Goal: Information Seeking & Learning: Learn about a topic

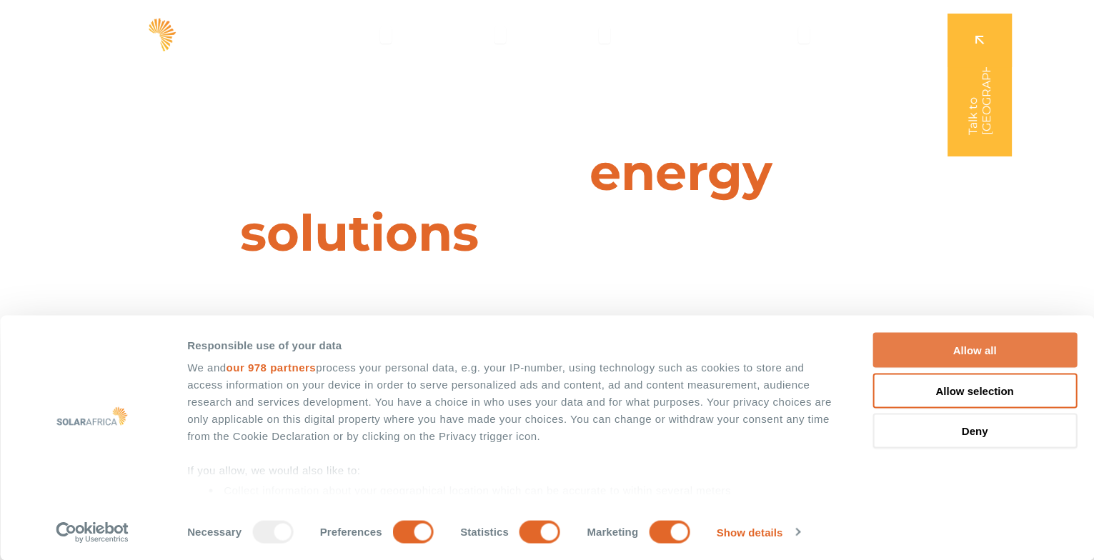
click at [763, 347] on button "Allow all" at bounding box center [974, 350] width 204 height 35
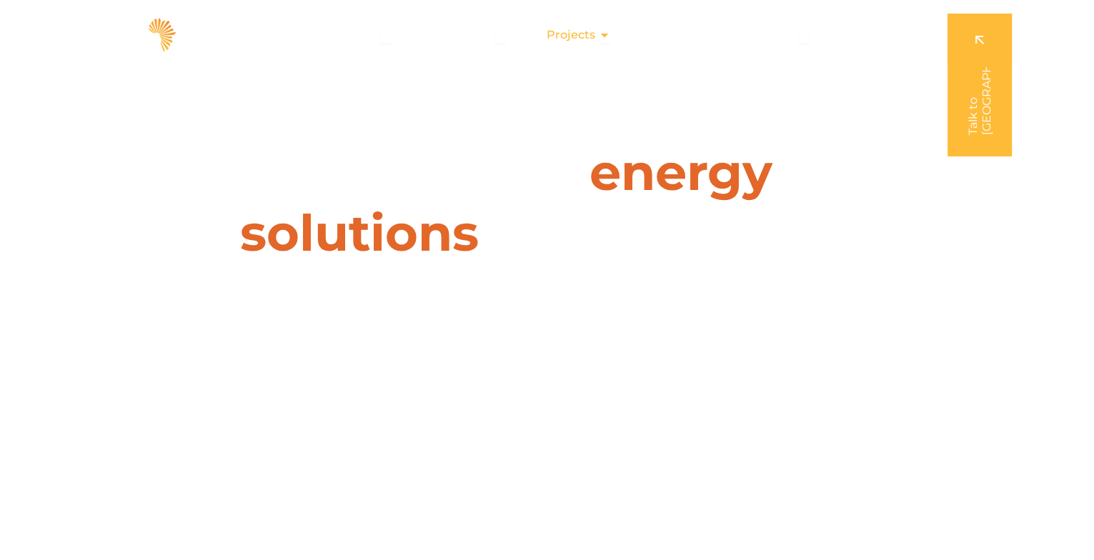
click at [594, 34] on span "Projects" at bounding box center [571, 34] width 49 height 17
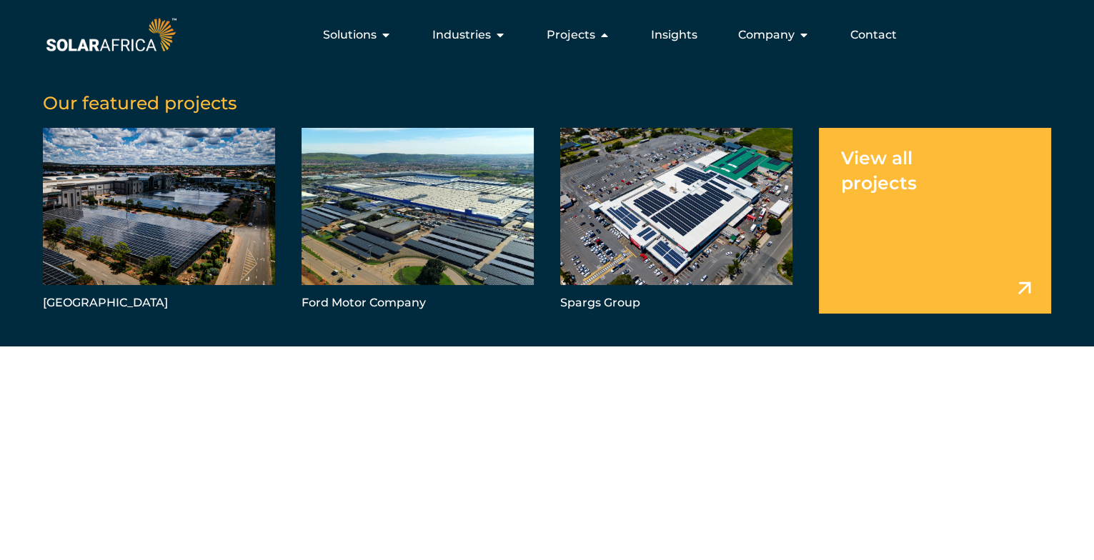
click at [763, 252] on link "Menu" at bounding box center [935, 221] width 232 height 186
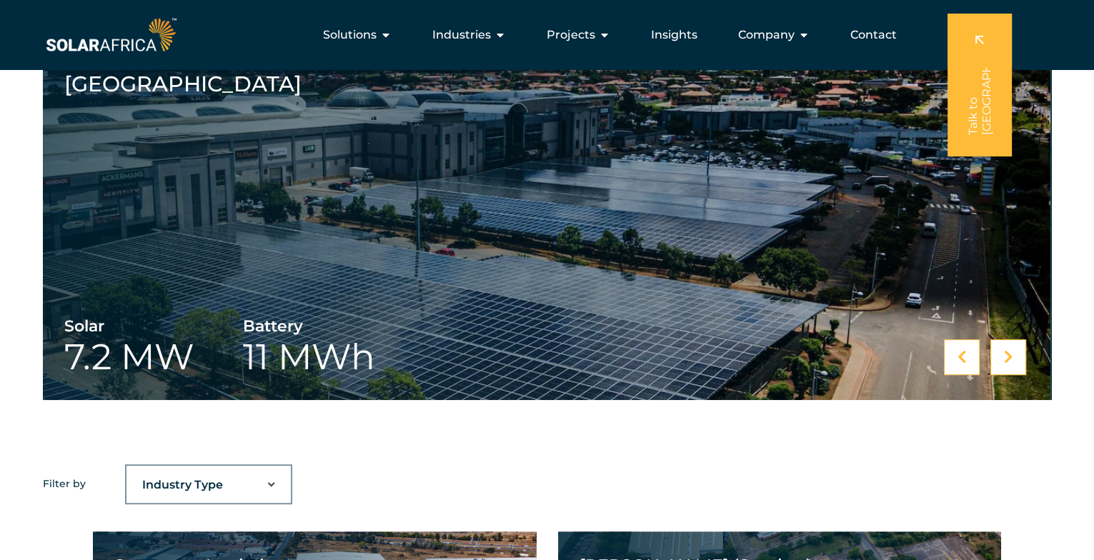
scroll to position [571, 0]
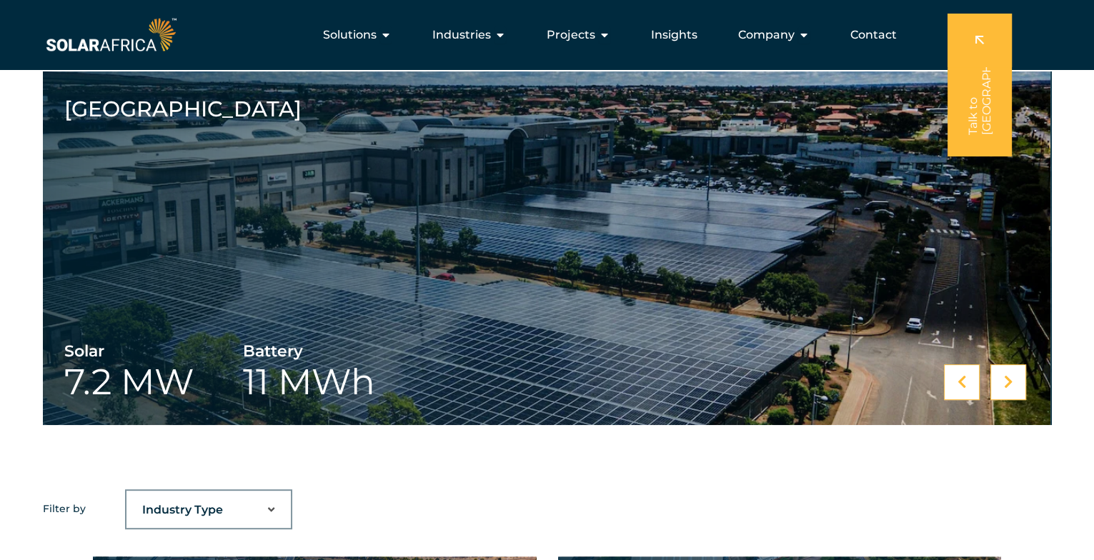
click at [1017, 385] on div at bounding box center [1008, 382] width 36 height 36
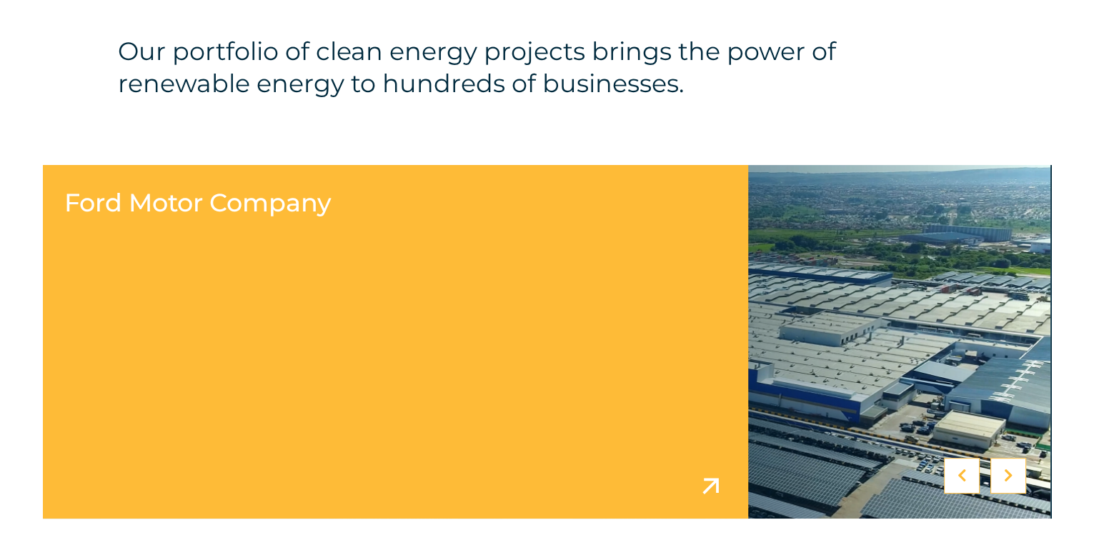
scroll to position [500, 0]
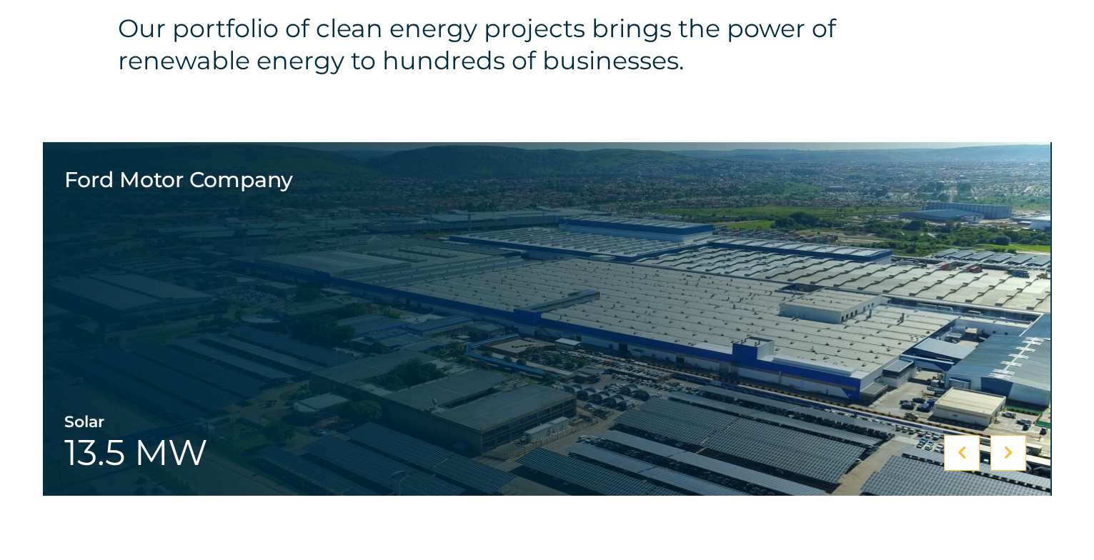
click at [1007, 444] on div at bounding box center [1008, 453] width 36 height 36
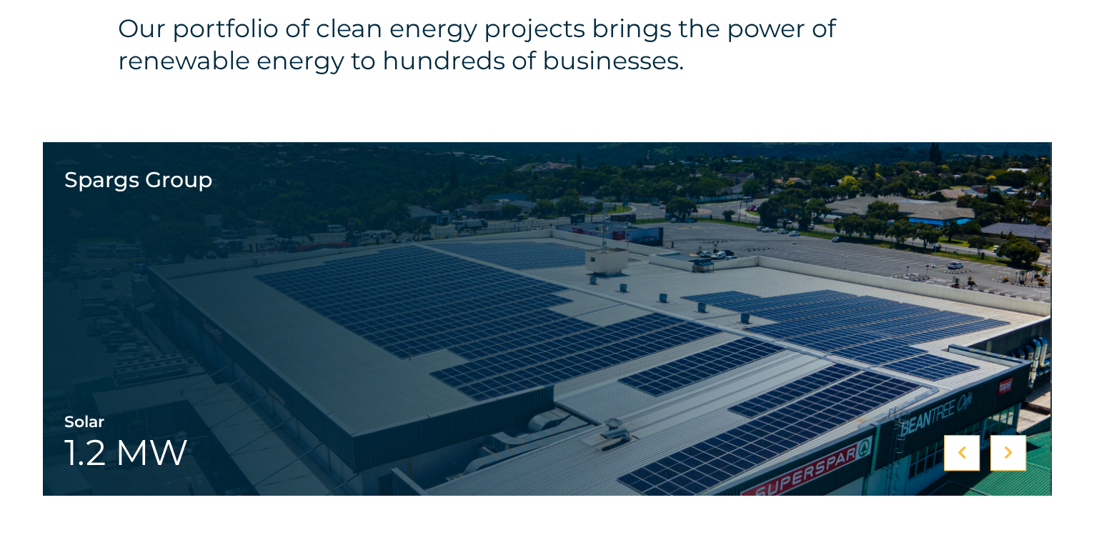
click at [992, 458] on div at bounding box center [1008, 453] width 36 height 36
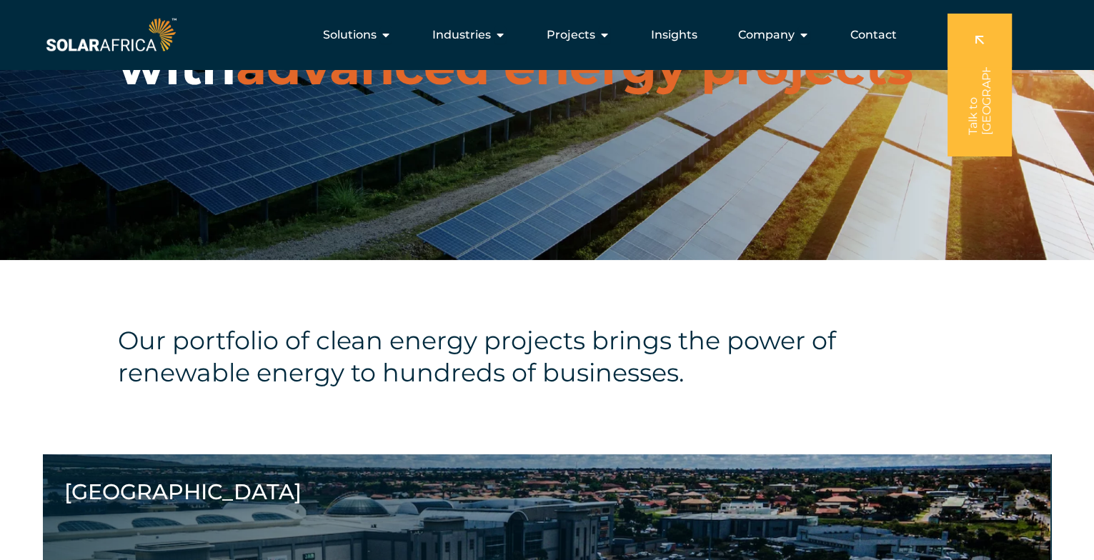
scroll to position [0, 0]
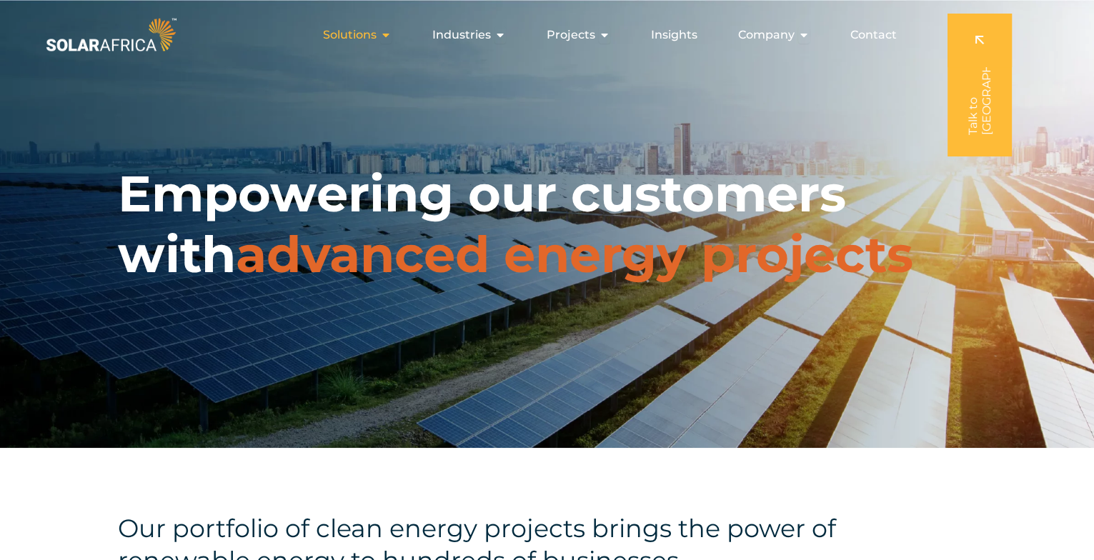
click at [377, 38] on span "Solutions" at bounding box center [350, 34] width 54 height 17
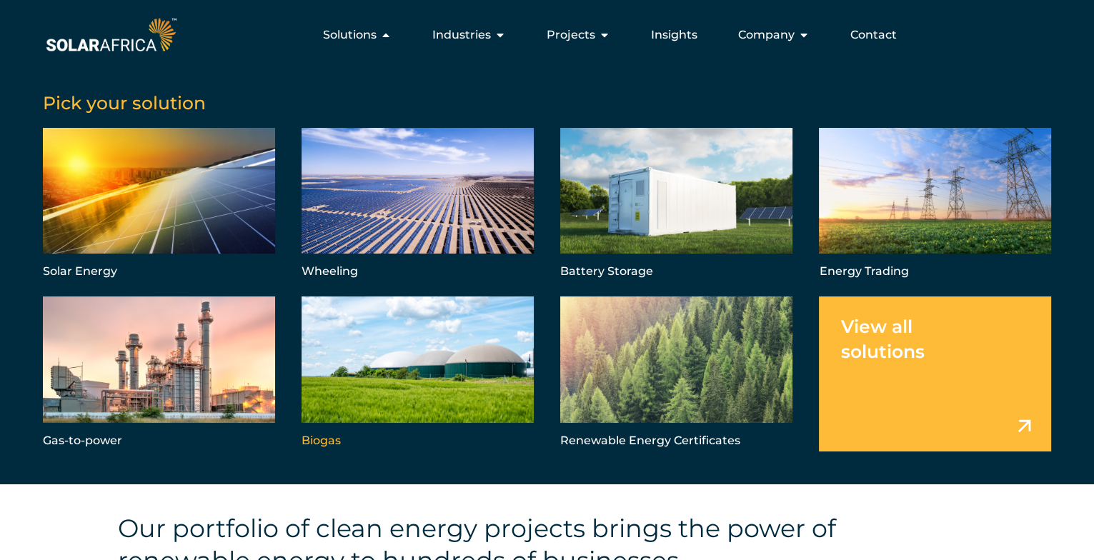
click at [469, 404] on link "Menu" at bounding box center [418, 374] width 232 height 155
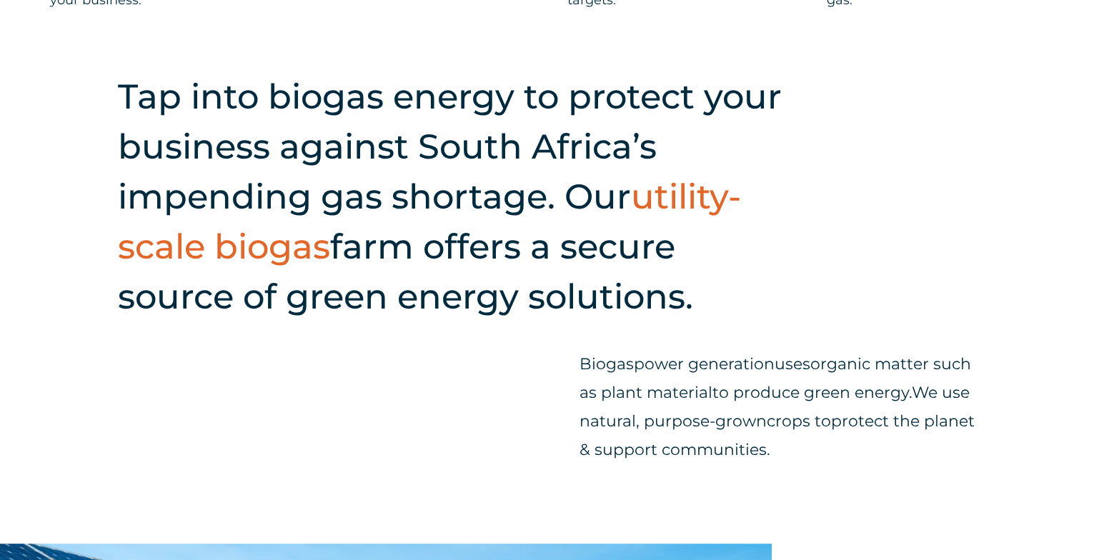
scroll to position [1357, 0]
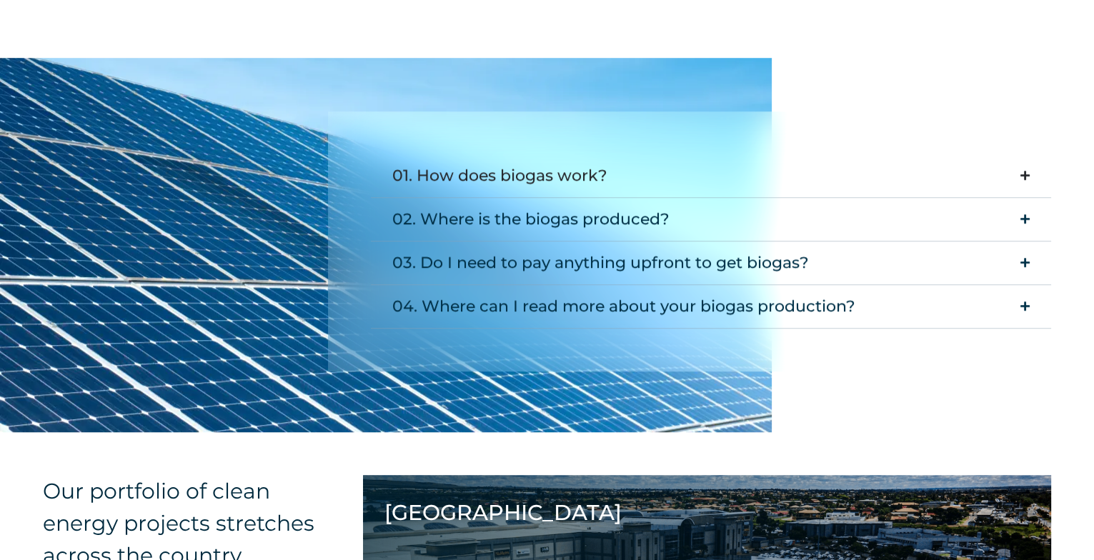
click at [1025, 170] on icon "Accordion. Open links with Enter or Space, close with Escape, and navigate with…" at bounding box center [1024, 175] width 9 height 11
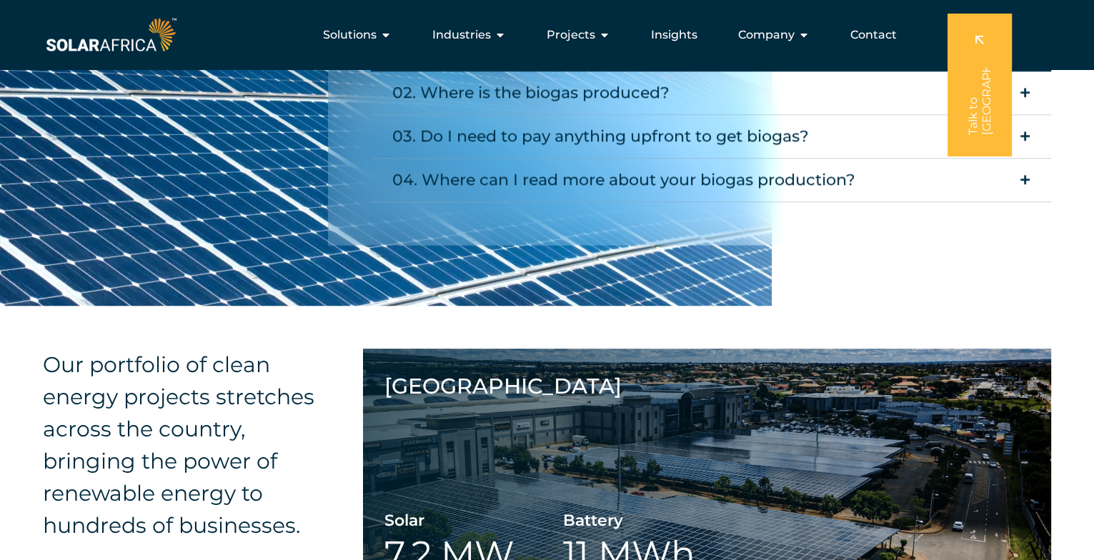
scroll to position [1572, 0]
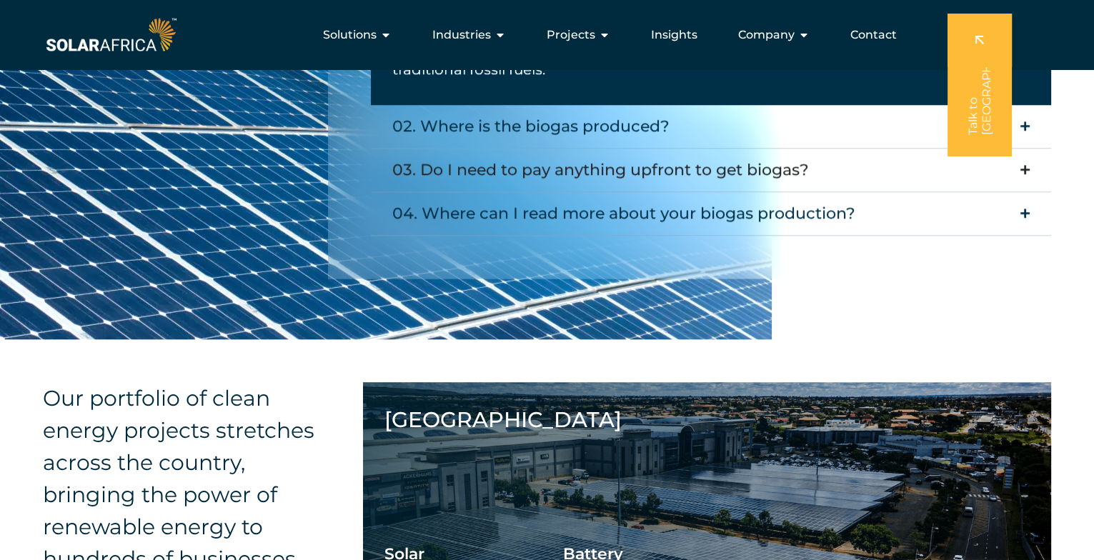
click at [1028, 168] on icon "Accordion. Open links with Enter or Space, close with Escape, and navigate with…" at bounding box center [1024, 169] width 9 height 11
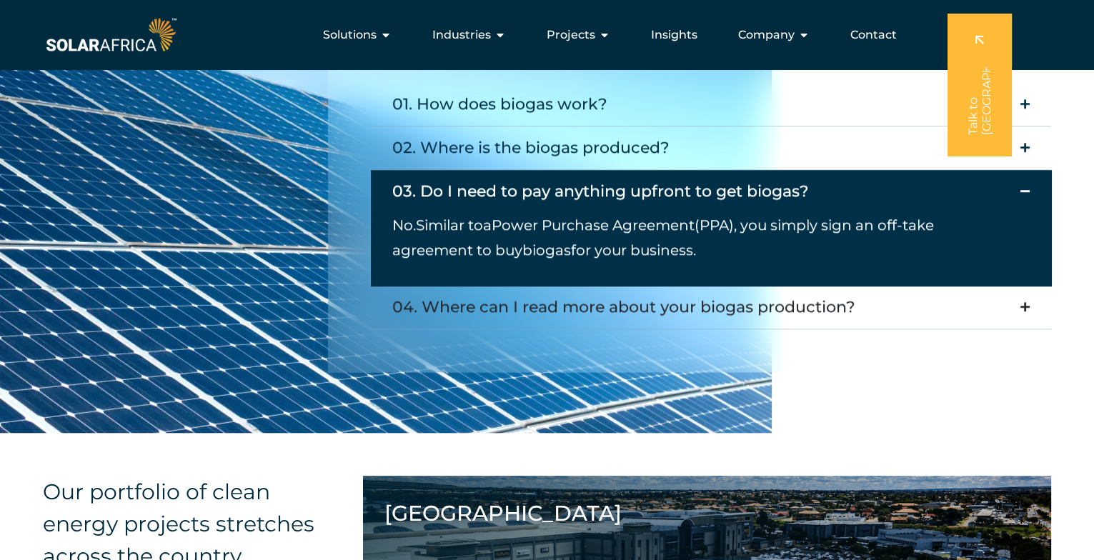
scroll to position [1357, 0]
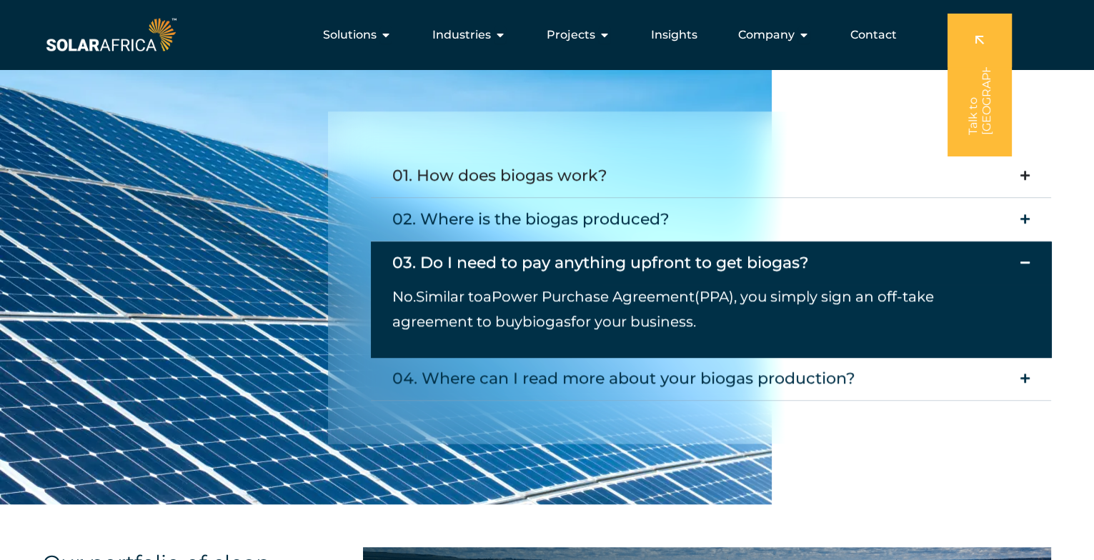
click at [1027, 176] on icon "Accordion. Open links with Enter or Space, close with Escape, and navigate with…" at bounding box center [1024, 175] width 9 height 11
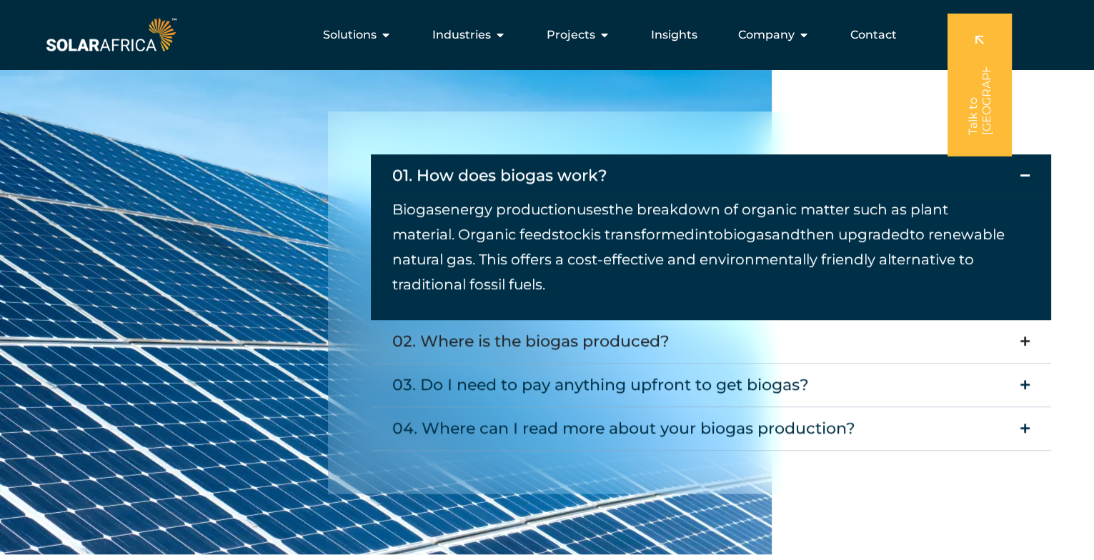
click at [1028, 345] on icon "Accordion. Open links with Enter or Space, close with Escape, and navigate with…" at bounding box center [1024, 341] width 9 height 11
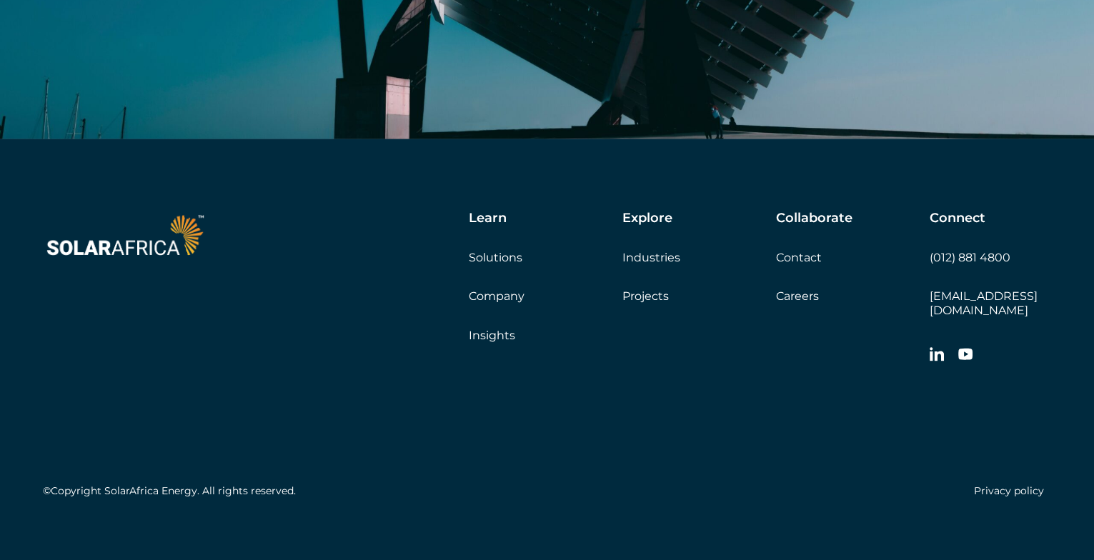
scroll to position [4141, 0]
click at [795, 292] on link "Careers" at bounding box center [797, 296] width 43 height 14
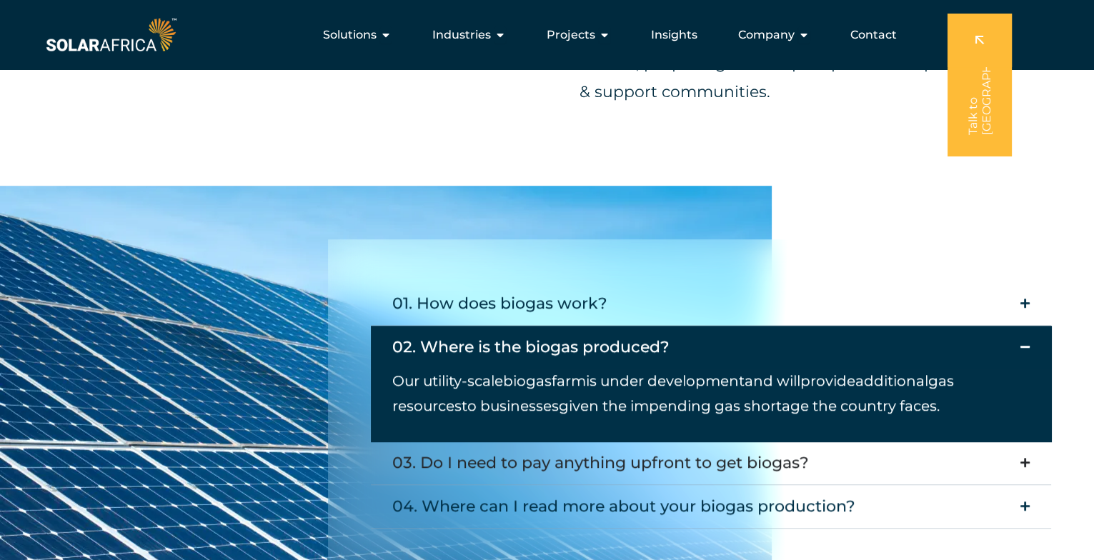
scroll to position [1069, 0]
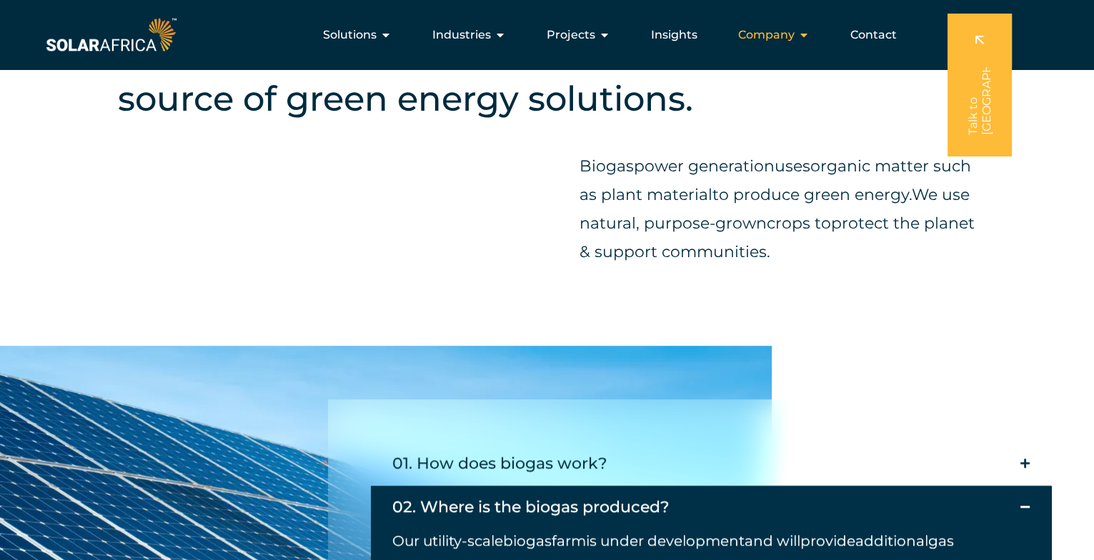
click at [807, 32] on icon "Menu" at bounding box center [803, 34] width 11 height 11
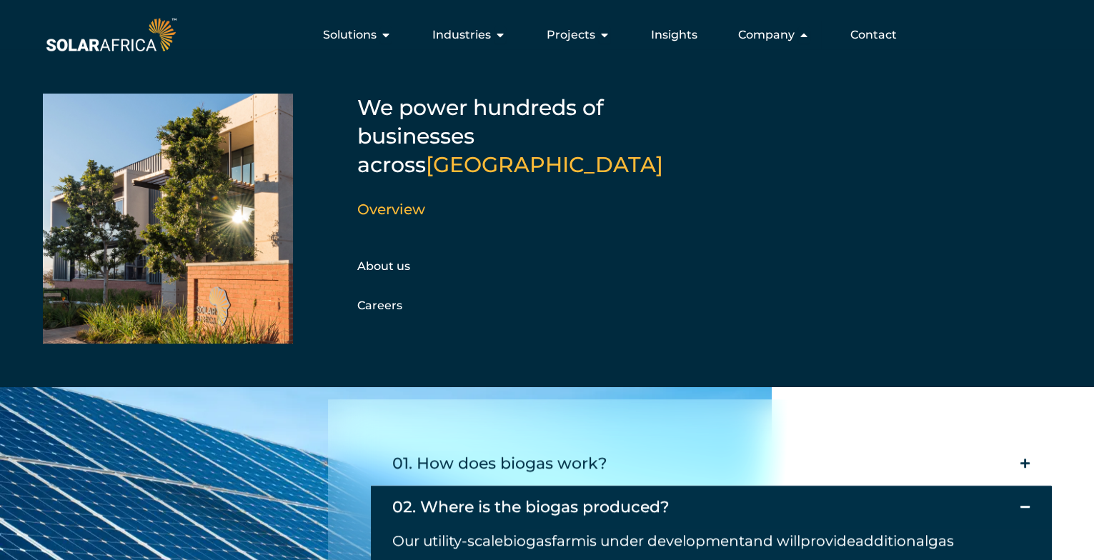
click at [251, 414] on div "01. How does biogas work? Biogas energy production uses the breakdown of organi…" at bounding box center [547, 569] width 1094 height 447
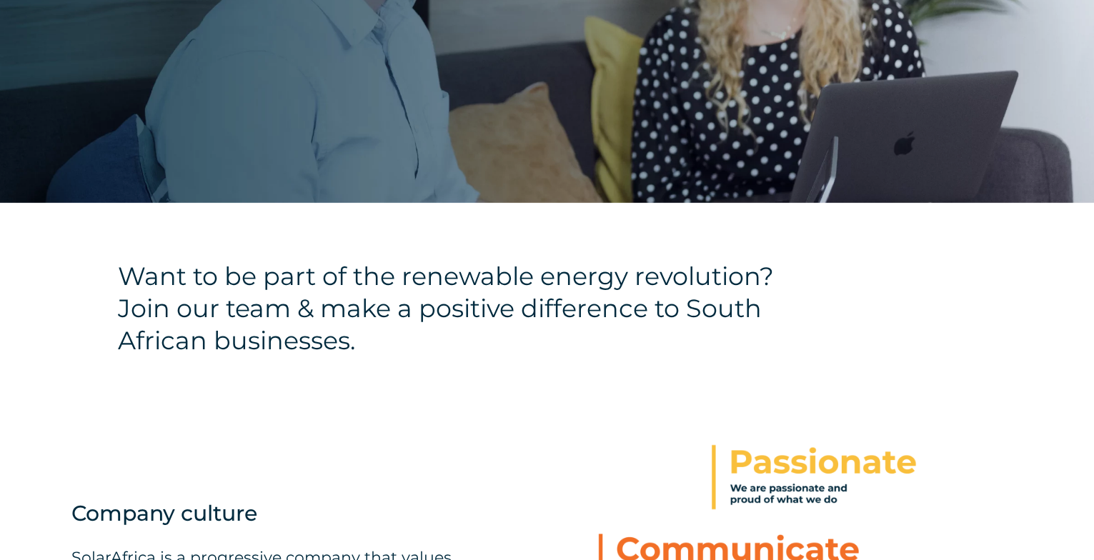
scroll to position [357, 0]
